Goal: Task Accomplishment & Management: Use online tool/utility

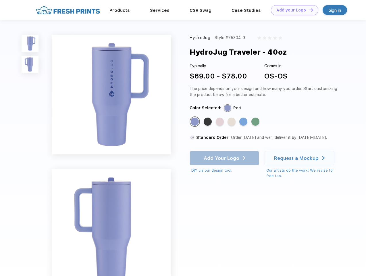
click at [292, 10] on link "Add your Logo Design Tool" at bounding box center [294, 10] width 47 height 10
click at [0, 0] on div "Design Tool" at bounding box center [0, 0] width 0 height 0
click at [308, 10] on link "Add your Logo Design Tool" at bounding box center [294, 10] width 47 height 10
click at [30, 43] on img at bounding box center [30, 43] width 17 height 17
click at [30, 64] on img at bounding box center [30, 64] width 17 height 17
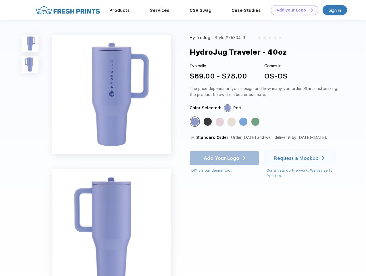
click at [195, 122] on div "Standard Color" at bounding box center [195, 121] width 8 height 8
click at [208, 122] on div "Standard Color" at bounding box center [208, 121] width 8 height 8
click at [220, 122] on div "Standard Color" at bounding box center [220, 121] width 8 height 8
click at [232, 122] on div "Standard Color" at bounding box center [232, 121] width 8 height 8
click at [244, 122] on div "Standard Color" at bounding box center [243, 121] width 8 height 8
